Goal: Task Accomplishment & Management: Use online tool/utility

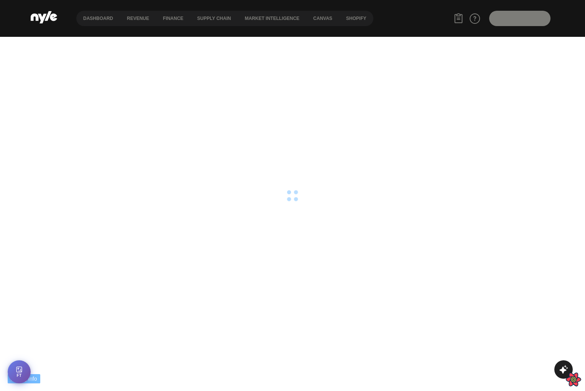
click at [334, 37] on html "Debug Info fresh ( 0 ) fetching ( 1 ) stale ( 0 ) inactive ( 0 ) Sort by Status…" at bounding box center [292, 18] width 585 height 37
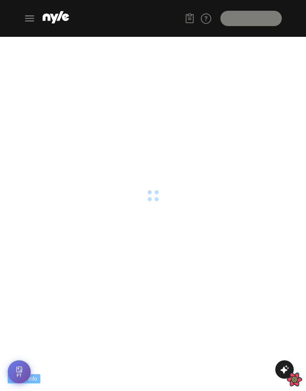
click at [31, 20] on icon at bounding box center [29, 18] width 12 height 12
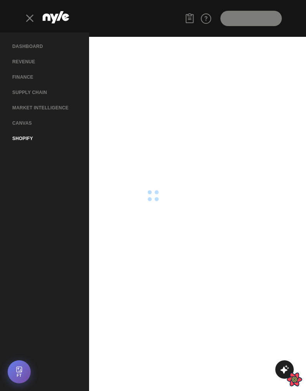
click at [24, 138] on button "Shopify" at bounding box center [22, 138] width 33 height 15
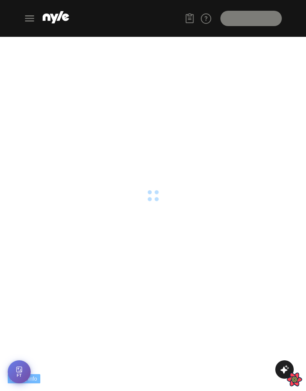
click at [211, 37] on html "Debug Info fresh ( 0 ) fetching ( 1 ) stale ( 0 ) inactive ( 0 ) Sort by Status…" at bounding box center [153, 18] width 306 height 37
click at [30, 22] on icon at bounding box center [29, 18] width 12 height 12
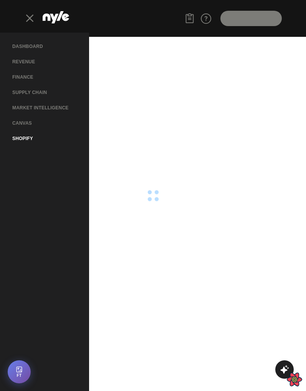
click at [24, 140] on button "Shopify" at bounding box center [22, 138] width 33 height 15
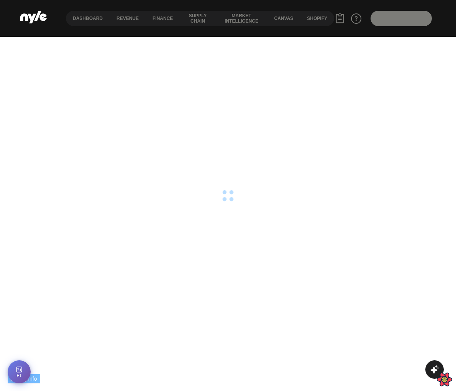
click at [335, 37] on html "Debug Info fresh ( 0 ) fetching ( 1 ) stale ( 0 ) inactive ( 0 ) Sort by Status…" at bounding box center [228, 18] width 456 height 37
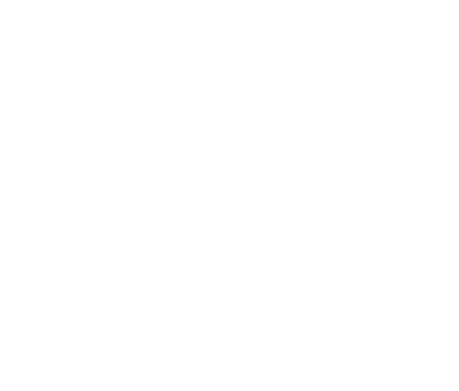
click at [265, 3] on html at bounding box center [229, 1] width 459 height 3
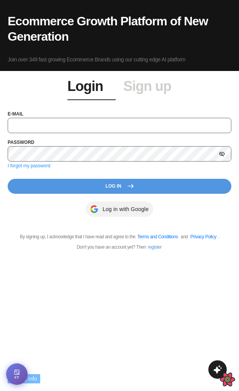
type input "showroom@nyle.ai"
click at [119, 187] on button "Log In" at bounding box center [120, 186] width 224 height 15
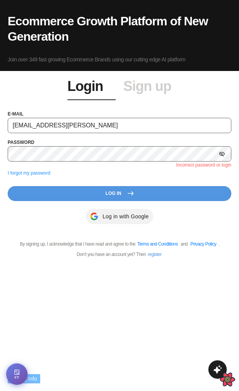
click at [223, 153] on icon at bounding box center [222, 153] width 6 height 5
click at [122, 192] on button "Log In" at bounding box center [120, 193] width 224 height 15
click at [145, 89] on link "Sign up" at bounding box center [147, 86] width 48 height 15
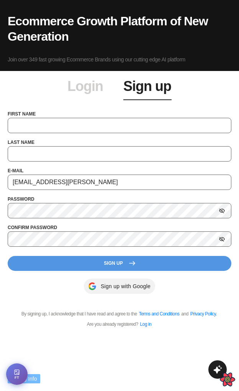
click at [42, 128] on input "text" at bounding box center [120, 125] width 224 height 15
type input "Art"
type input "Test"
type input "test@test.ru"
click at [99, 263] on button "Sign Up" at bounding box center [120, 263] width 224 height 15
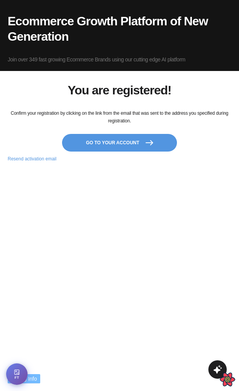
click at [123, 144] on button "Go to your account" at bounding box center [119, 143] width 115 height 18
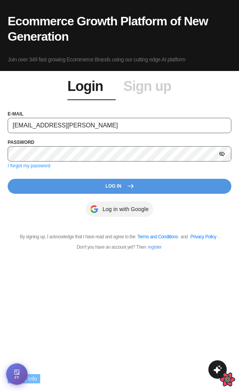
click at [77, 310] on div "Ecommerce Growth Platform of New Generation Join over 349 fast growing Ecommerc…" at bounding box center [119, 195] width 239 height 391
click at [70, 193] on button "Log In" at bounding box center [120, 186] width 224 height 15
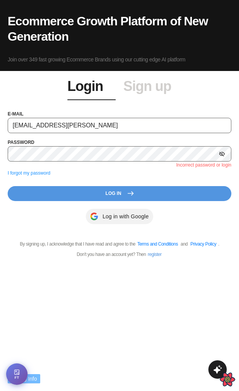
click at [78, 123] on input "showroom@nyle.ai" at bounding box center [120, 125] width 224 height 15
type input "test@test.ru"
click at [122, 196] on button "Log In" at bounding box center [120, 193] width 224 height 15
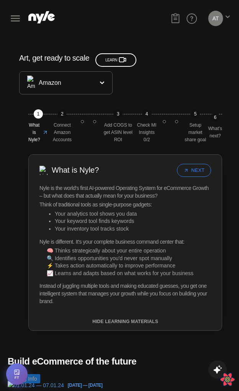
click at [15, 15] on icon at bounding box center [15, 18] width 9 height 6
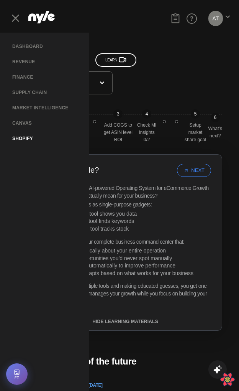
click at [20, 140] on button "Shopify" at bounding box center [22, 138] width 33 height 15
click at [25, 140] on button "Shopify" at bounding box center [22, 138] width 33 height 15
click at [184, 54] on div "Art, get ready to scale Learn Amazon" at bounding box center [123, 69] width 208 height 50
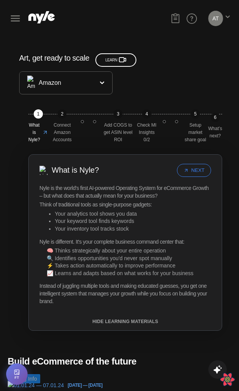
click at [215, 17] on button "AT" at bounding box center [216, 18] width 15 height 15
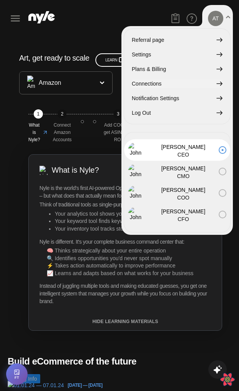
click at [150, 84] on span "Connections" at bounding box center [147, 83] width 30 height 8
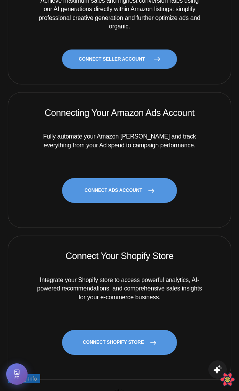
scroll to position [238, 0]
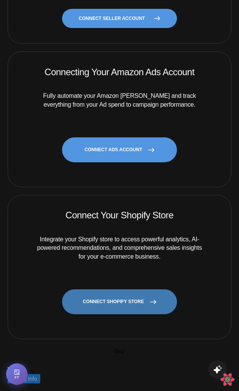
click at [100, 289] on link "CONNECT SHOPIFY STORE" at bounding box center [119, 301] width 115 height 25
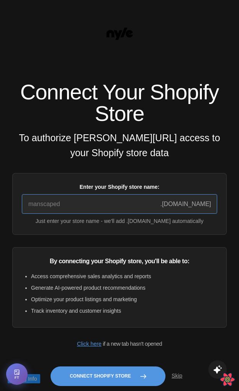
click at [64, 204] on input "Enter your Shopify store name:" at bounding box center [120, 204] width 196 height 20
paste input "dev-namespace-3"
type input "dev-namespace-3"
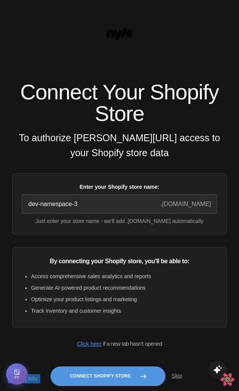
click at [146, 308] on li "Track inventory and customer insights" at bounding box center [124, 310] width 186 height 8
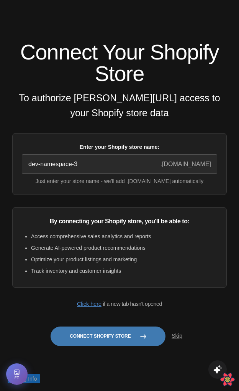
click at [104, 339] on button "Connect Shopify Store" at bounding box center [108, 336] width 115 height 20
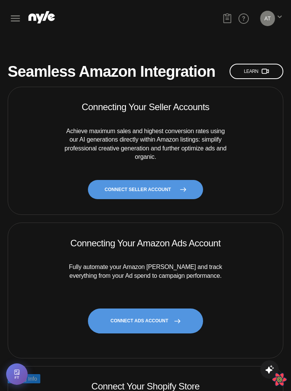
click at [12, 18] on icon at bounding box center [15, 18] width 9 height 6
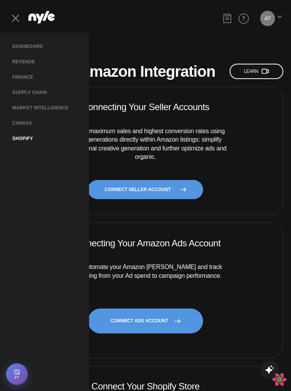
click at [25, 140] on button "Shopify" at bounding box center [22, 138] width 33 height 15
click at [21, 138] on button "Shopify" at bounding box center [22, 138] width 33 height 15
click at [24, 123] on button "Canvas" at bounding box center [22, 122] width 32 height 15
click at [31, 111] on button "Market Intelligence" at bounding box center [40, 107] width 68 height 15
click at [31, 92] on button "Supply chain" at bounding box center [29, 92] width 47 height 15
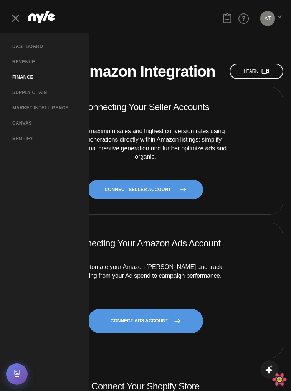
click at [27, 76] on button "finance" at bounding box center [22, 76] width 33 height 15
click at [26, 64] on button "Revenue" at bounding box center [23, 61] width 35 height 15
click at [31, 46] on button "Dashboard" at bounding box center [27, 46] width 43 height 15
click at [18, 137] on button "Shopify" at bounding box center [22, 138] width 33 height 15
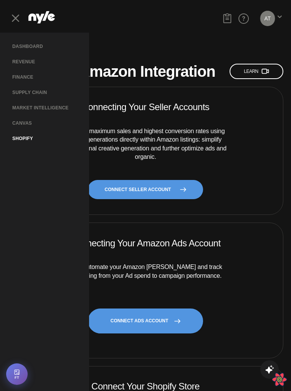
click at [18, 137] on button "Shopify" at bounding box center [22, 138] width 33 height 15
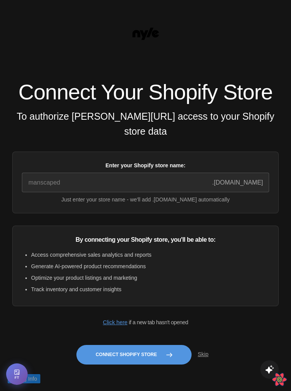
scroll to position [25, 0]
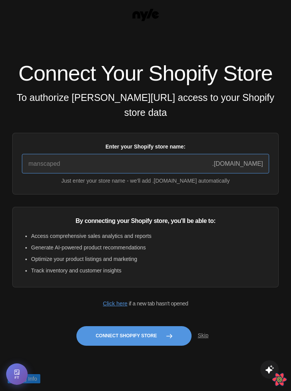
click at [191, 162] on input "Enter your Shopify store name:" at bounding box center [145, 164] width 247 height 20
paste input "dev-namespace-3.myshopify.com"
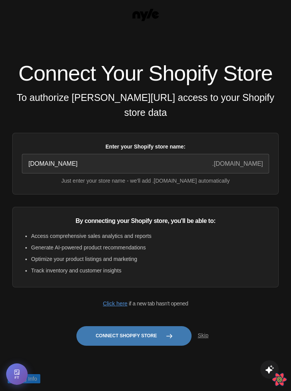
click at [116, 330] on button "Connect Shopify Store" at bounding box center [133, 336] width 115 height 20
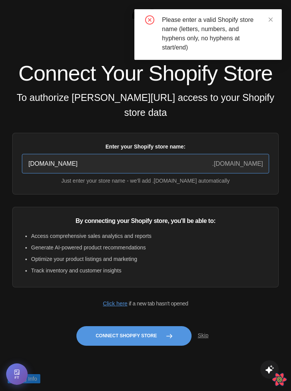
click at [158, 166] on input "dev-namespace-3.myshopify.com" at bounding box center [145, 164] width 247 height 20
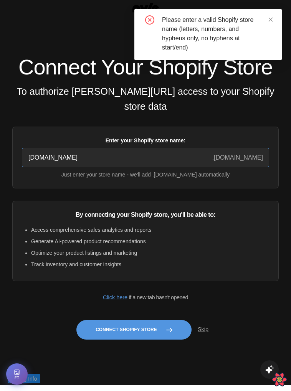
drag, startPoint x: 82, startPoint y: 164, endPoint x: 171, endPoint y: 166, distance: 89.3
click at [171, 166] on input "dev-namespace-3.myshopify.com" at bounding box center [145, 158] width 247 height 20
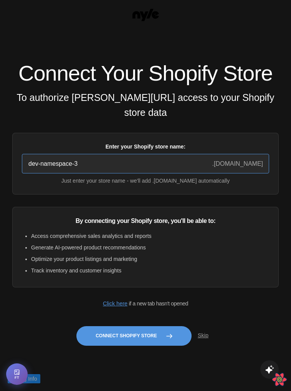
type input "dev-namespace-3"
click at [208, 272] on li "Track inventory and customer insights" at bounding box center [150, 270] width 238 height 8
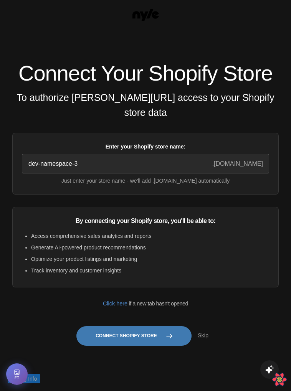
click at [117, 333] on button "Connect Shopify Store" at bounding box center [133, 336] width 115 height 20
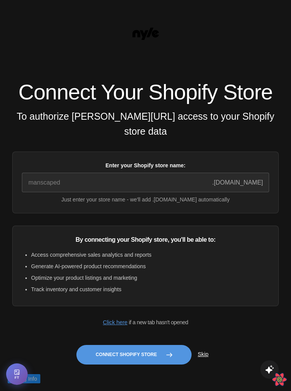
click at [202, 358] on button "Skip" at bounding box center [202, 354] width 23 height 15
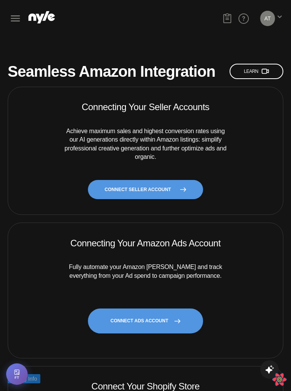
click at [19, 19] on icon at bounding box center [15, 18] width 12 height 12
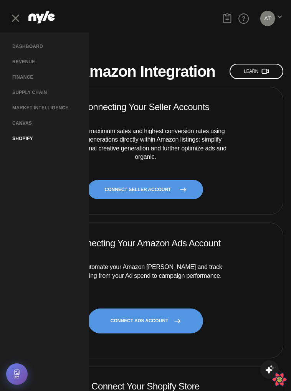
click at [20, 135] on button "Shopify" at bounding box center [22, 138] width 33 height 15
click at [161, 50] on div "Seamless Amazon Integration Learn Connecting Your Seller Accounts Achieve maxim…" at bounding box center [145, 304] width 291 height 513
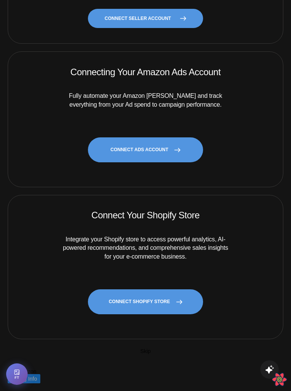
scroll to position [235, 0]
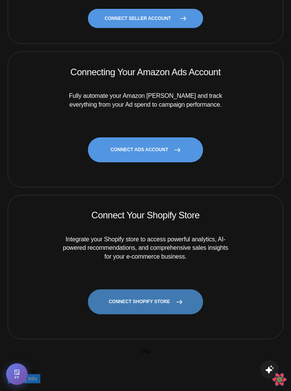
click at [156, 289] on link "CONNECT SHOPIFY STORE" at bounding box center [145, 301] width 115 height 25
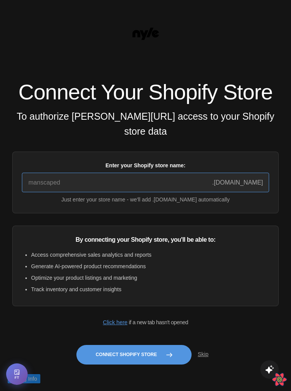
click at [117, 192] on input "Enter your Shopify store name:" at bounding box center [145, 183] width 247 height 20
type input "quickstart-36f922e9"
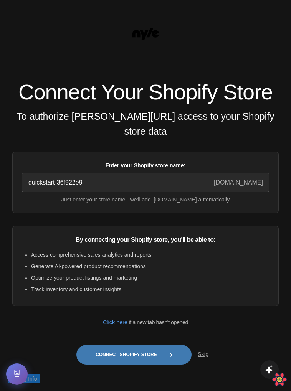
click at [119, 356] on button "Connect Shopify Store" at bounding box center [133, 355] width 115 height 20
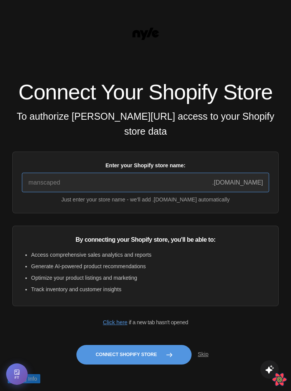
click at [144, 190] on input "Enter your Shopify store name:" at bounding box center [145, 183] width 247 height 20
type input "quickstart-36f922e9"
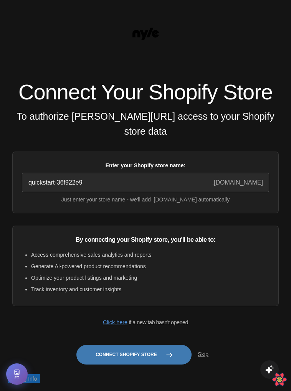
click at [132, 364] on button "Connect Shopify Store" at bounding box center [133, 355] width 115 height 20
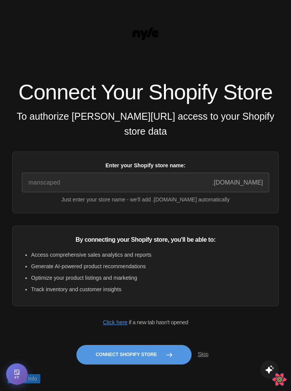
click at [164, 139] on h4 "To authorize [PERSON_NAME][URL] access to your Shopify store data" at bounding box center [145, 124] width 266 height 30
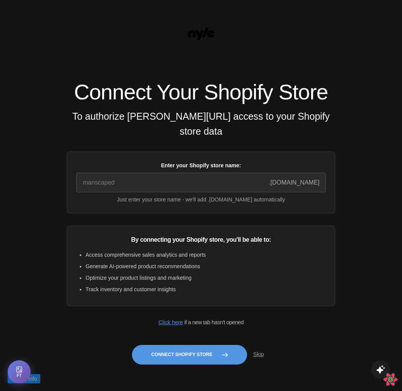
click at [200, 35] on icon at bounding box center [199, 35] width 9 height 10
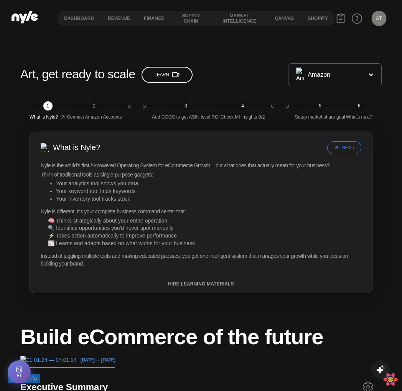
click at [290, 14] on nav "Dashboard Revenue finance Supply chain Market Intelligence Canvas Shopify" at bounding box center [196, 18] width 278 height 15
click at [290, 23] on nav "Dashboard Revenue finance Supply chain Market Intelligence Canvas Shopify" at bounding box center [196, 18] width 278 height 15
click at [290, 17] on button "Shopify" at bounding box center [318, 18] width 34 height 5
